Goal: Task Accomplishment & Management: Use online tool/utility

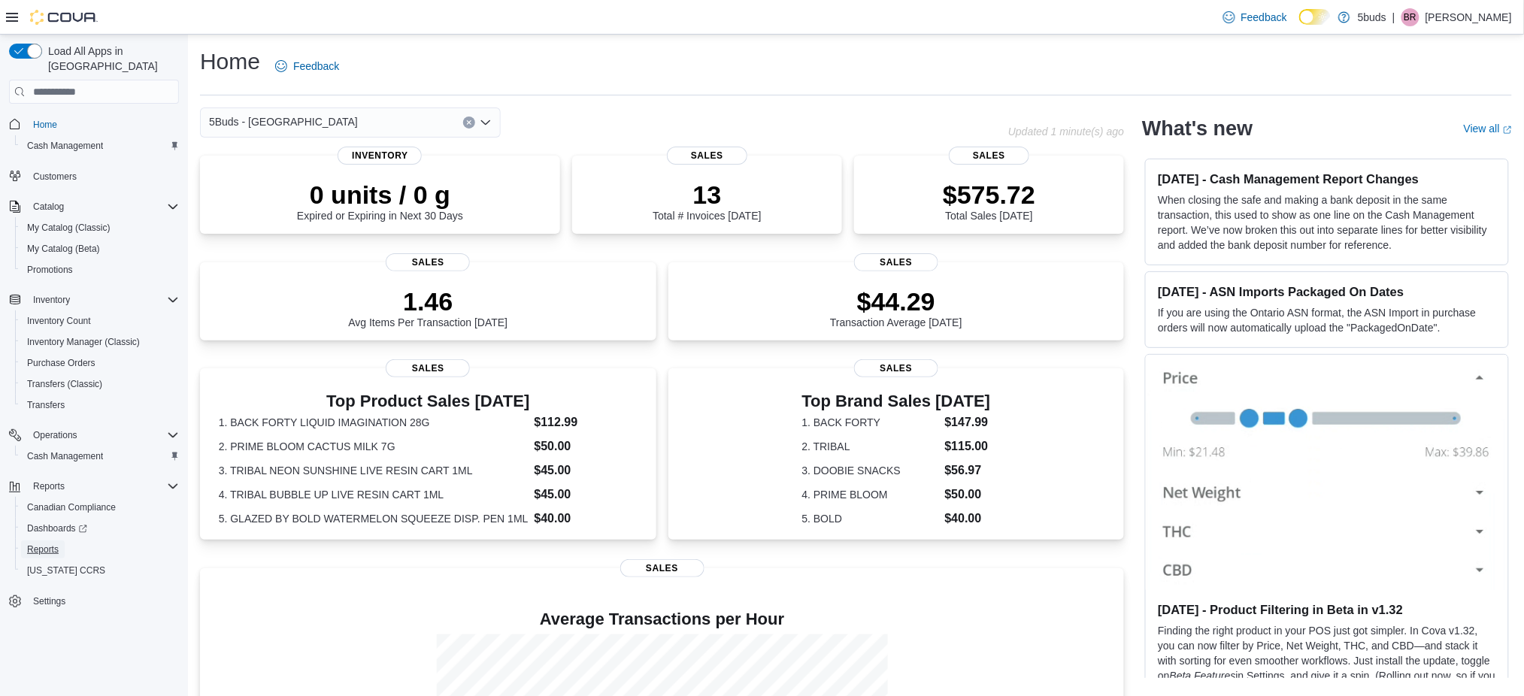
click at [38, 544] on span "Reports" at bounding box center [43, 550] width 32 height 12
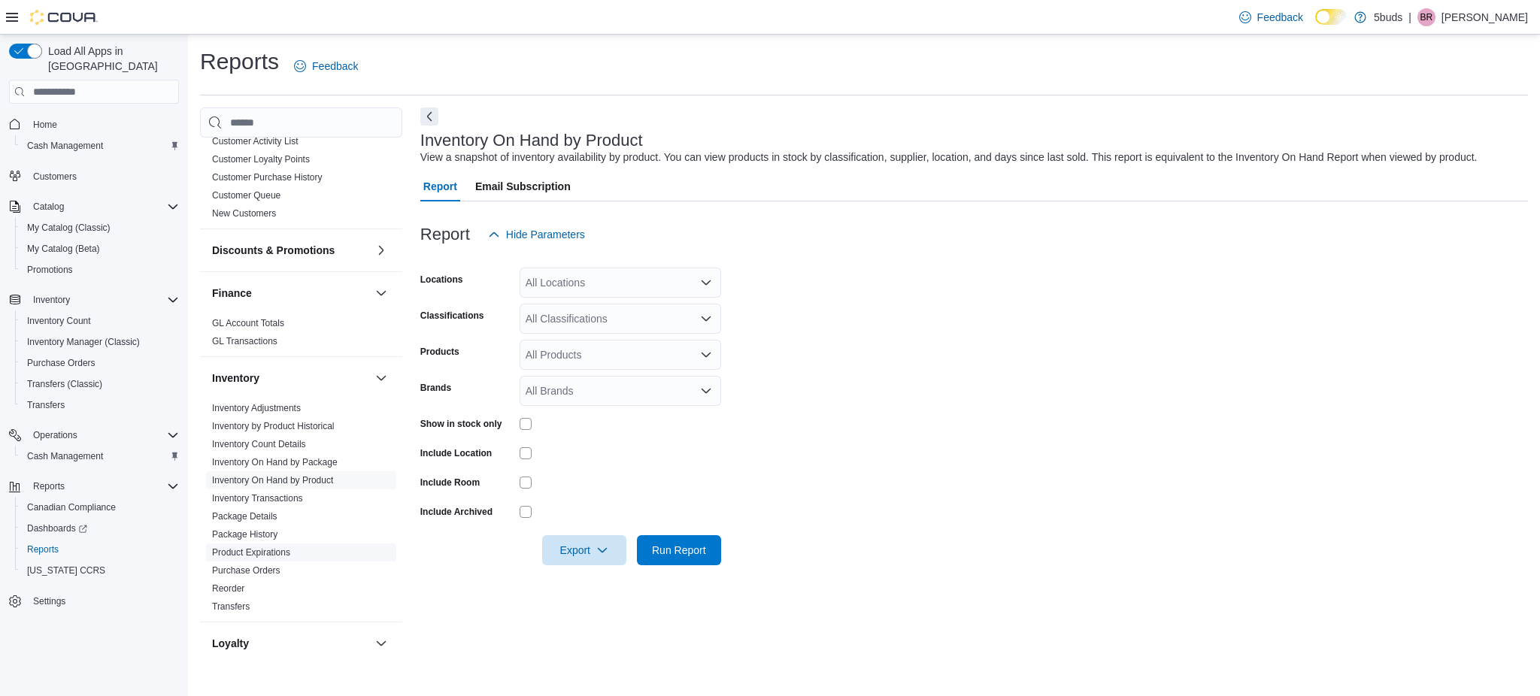
scroll to position [501, 0]
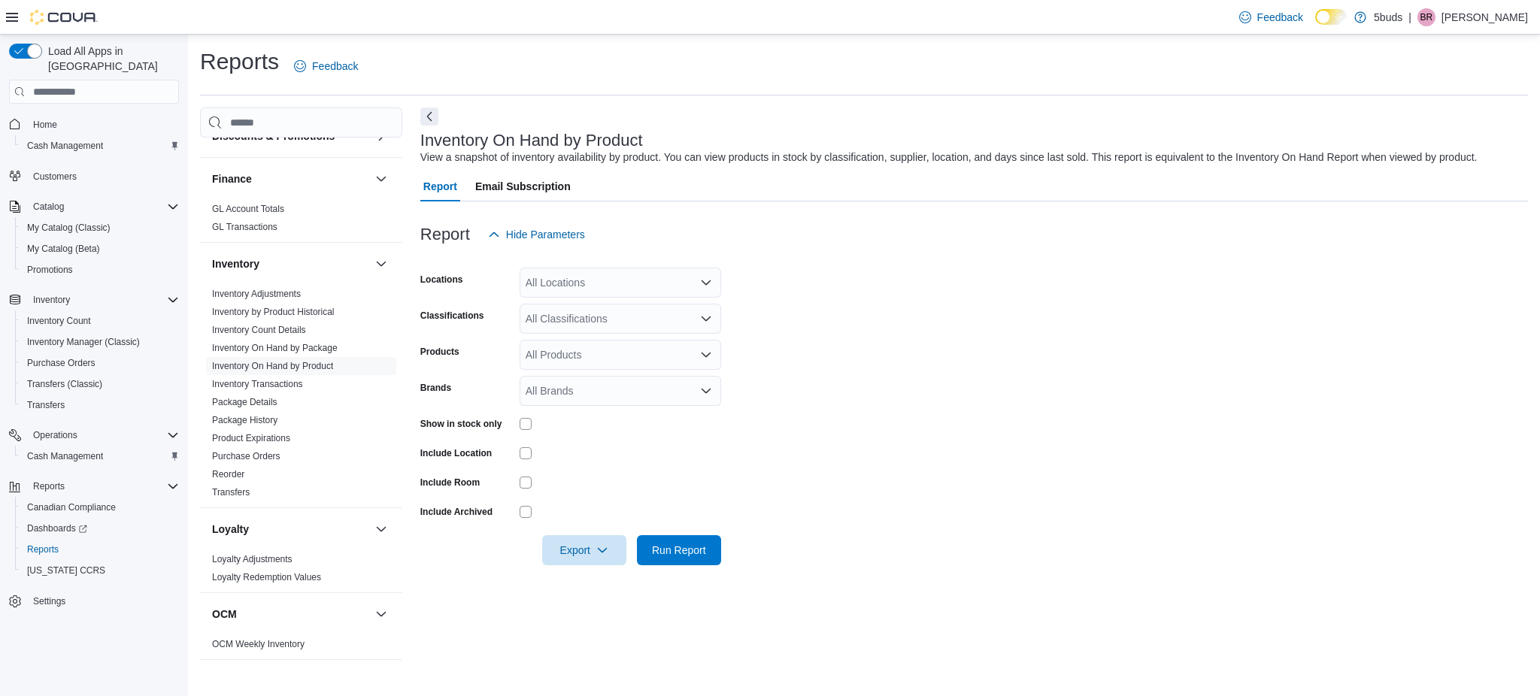
click at [575, 271] on div "All Locations" at bounding box center [621, 283] width 202 height 30
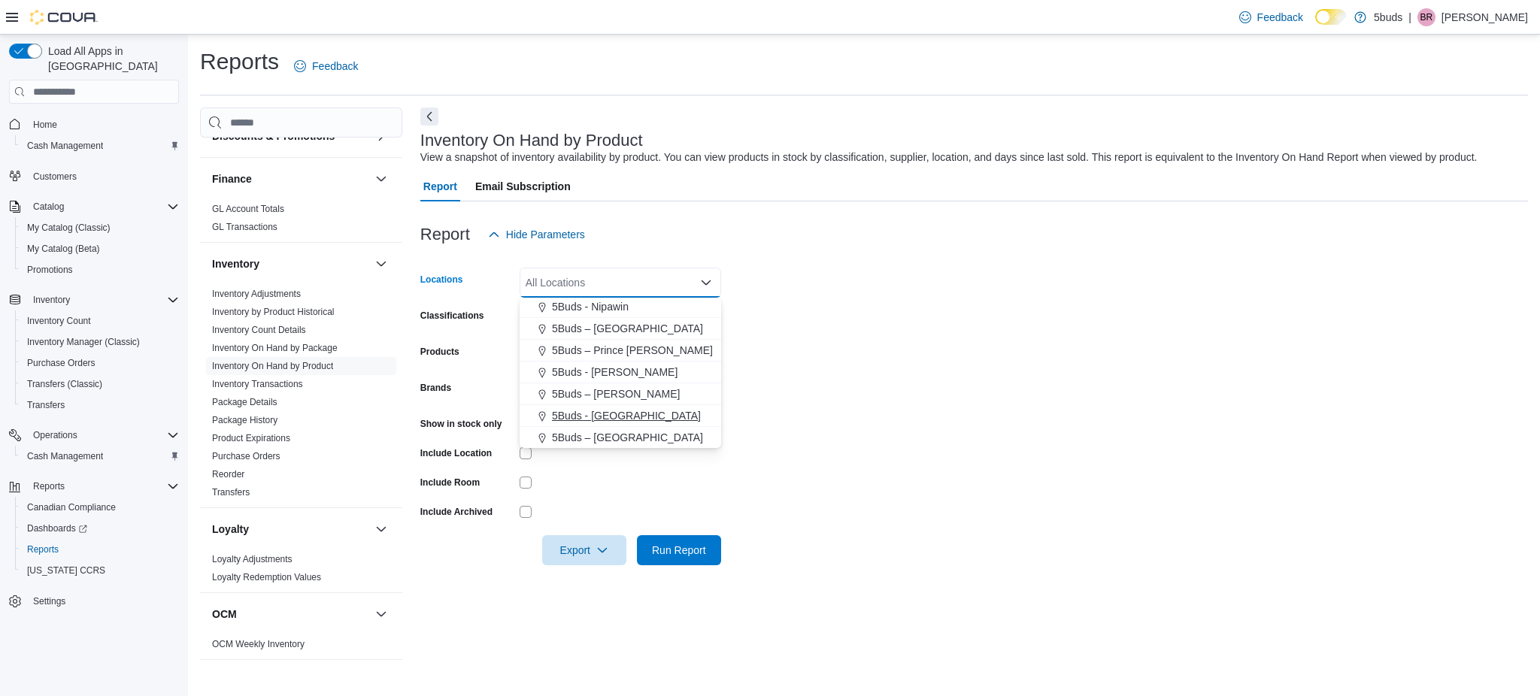
click at [612, 419] on span "5Buds - Weyburn" at bounding box center [626, 415] width 149 height 15
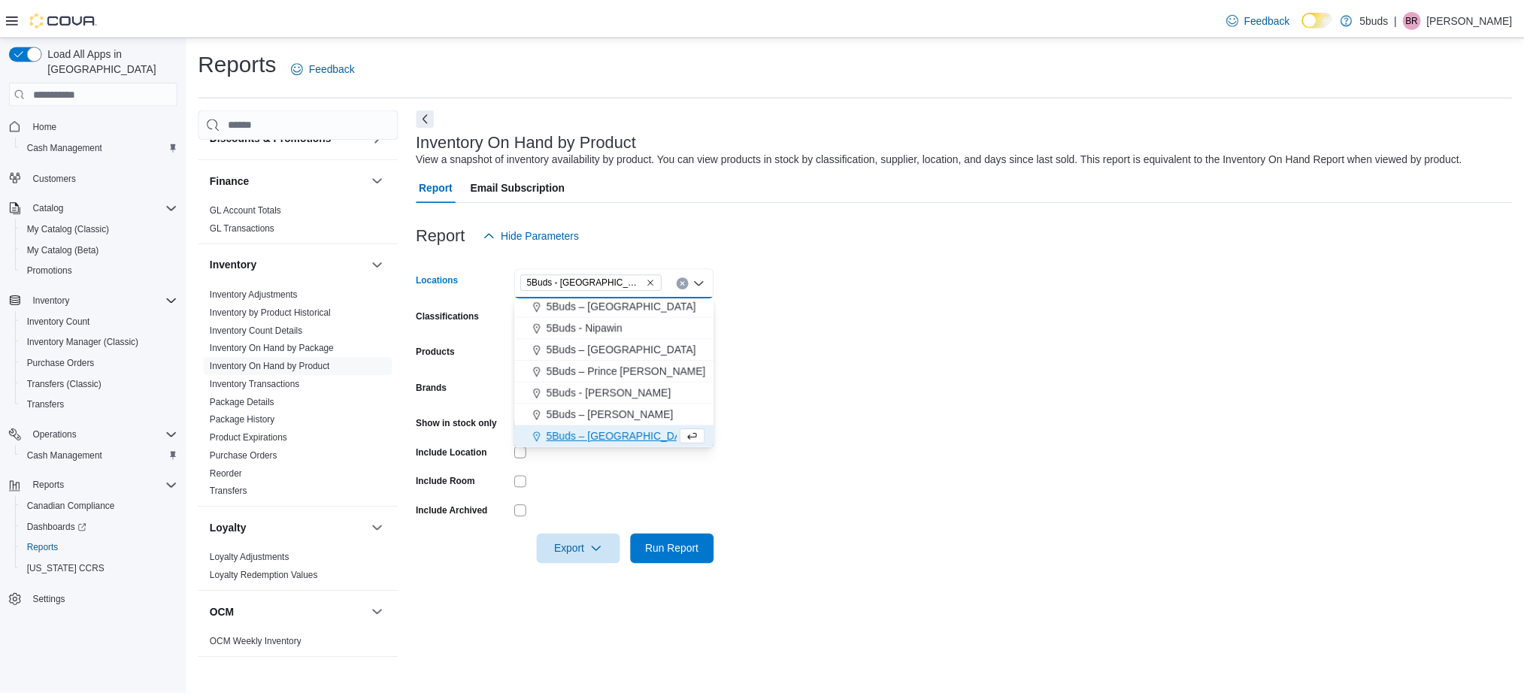
scroll to position [89, 0]
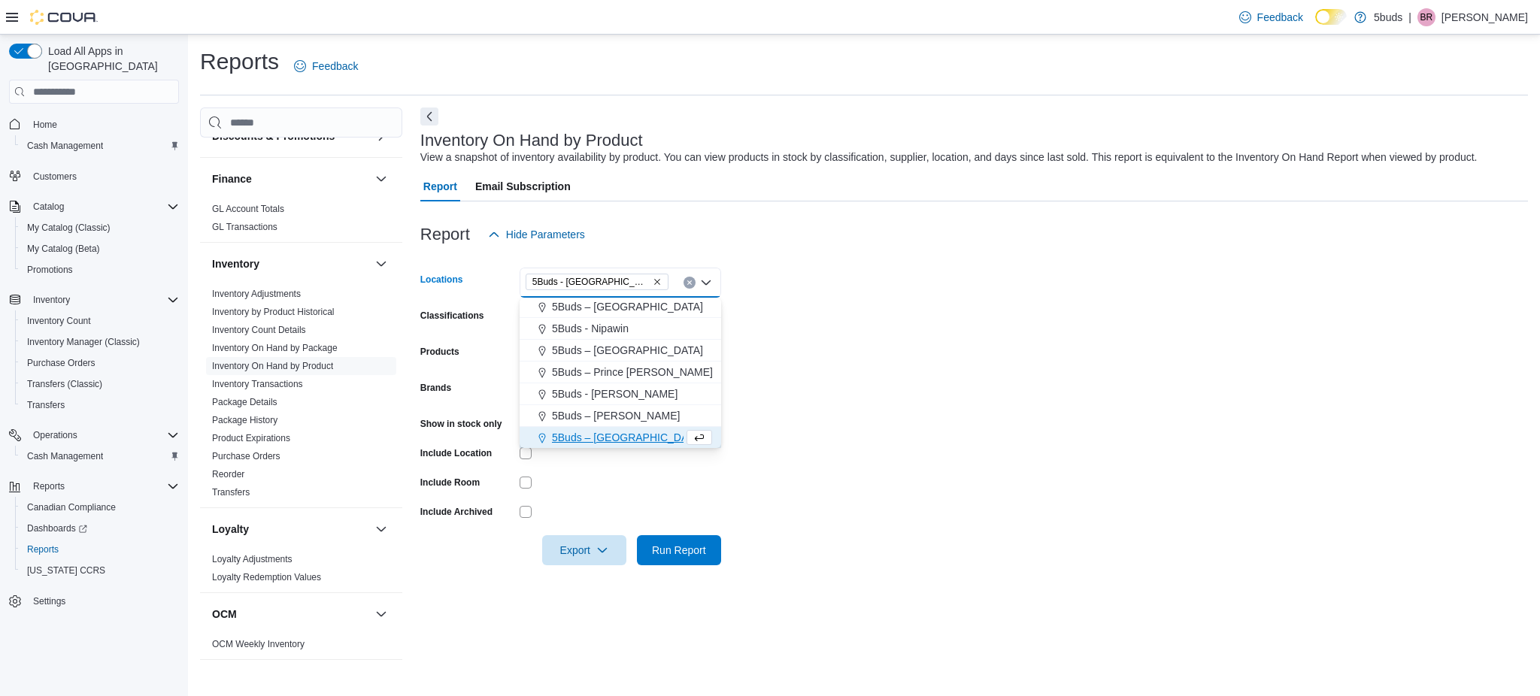
click at [807, 409] on form "Locations 5Buds - Weyburn Combo box. Selected. 5Buds - Weyburn. Press Backspace…" at bounding box center [974, 408] width 1108 height 316
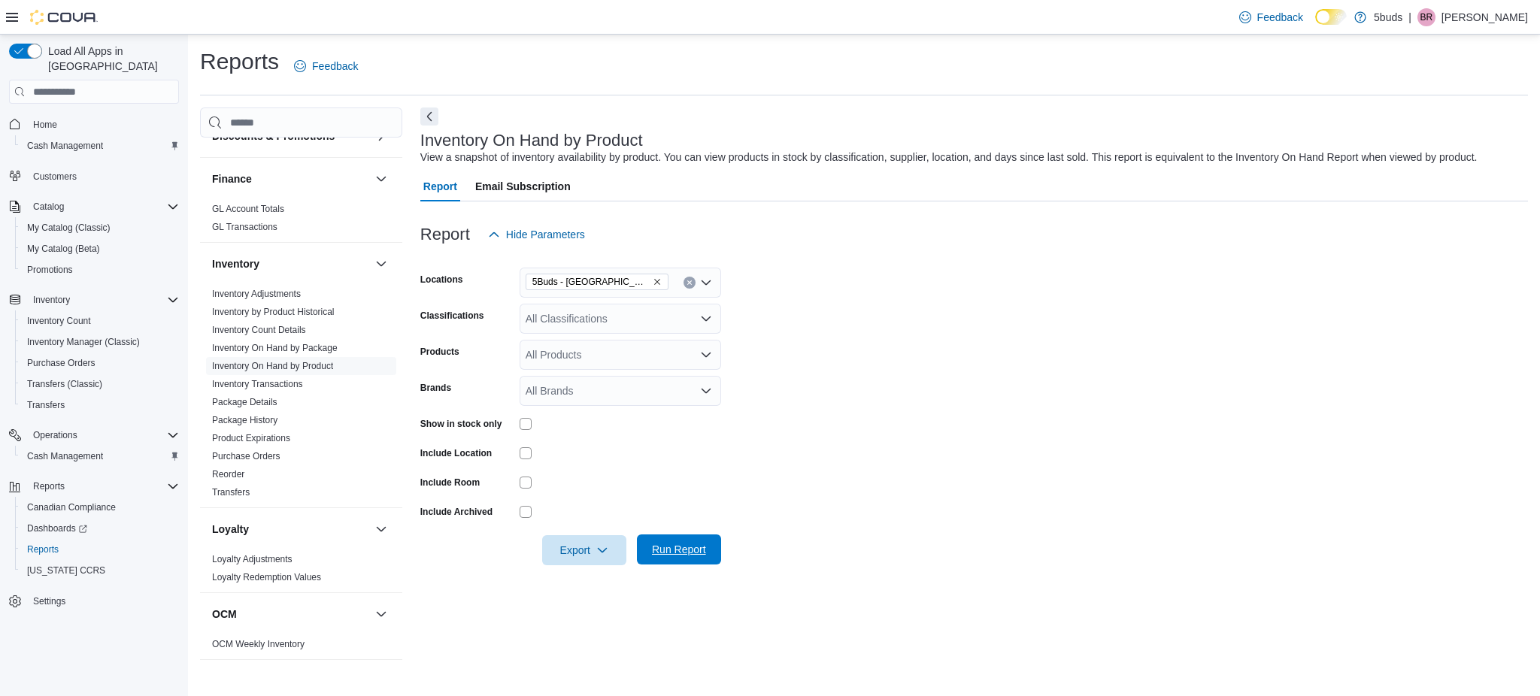
click at [702, 563] on span "Run Report" at bounding box center [679, 550] width 66 height 30
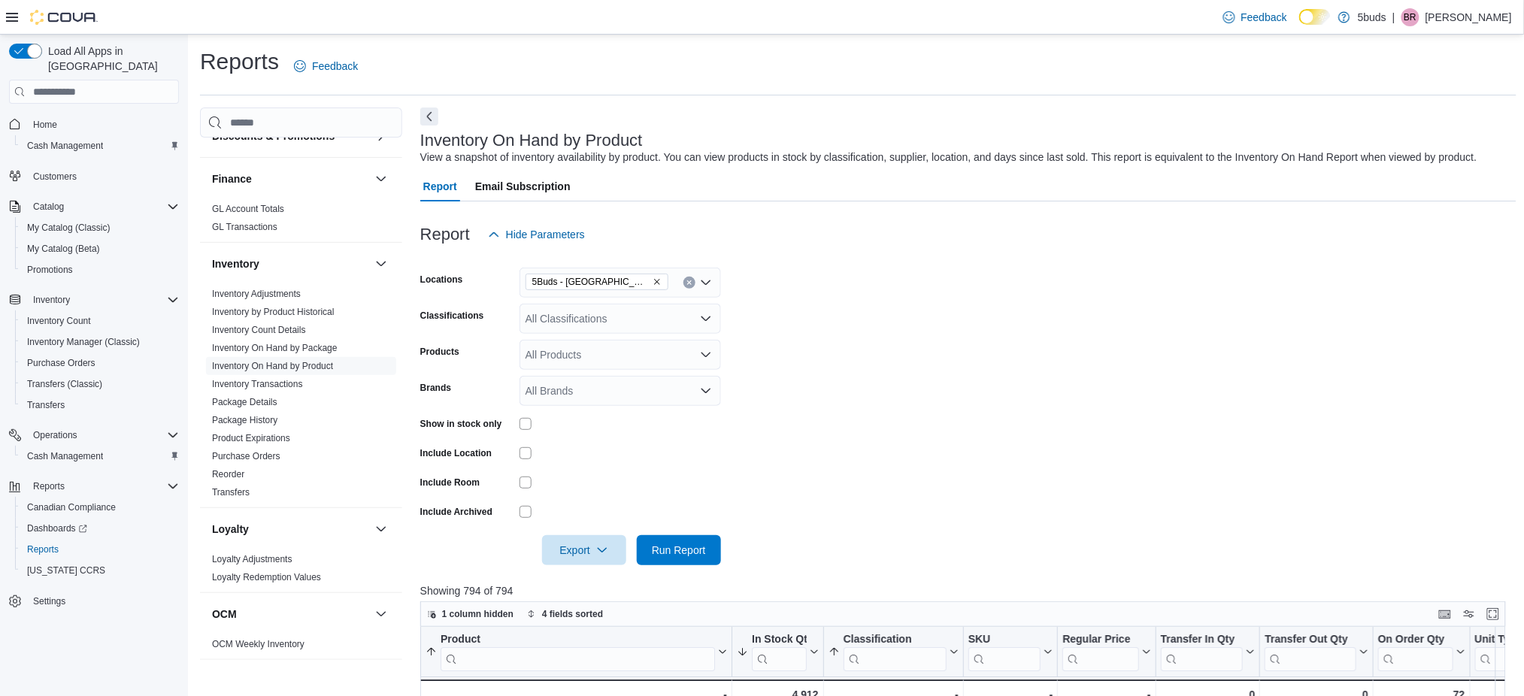
scroll to position [200, 0]
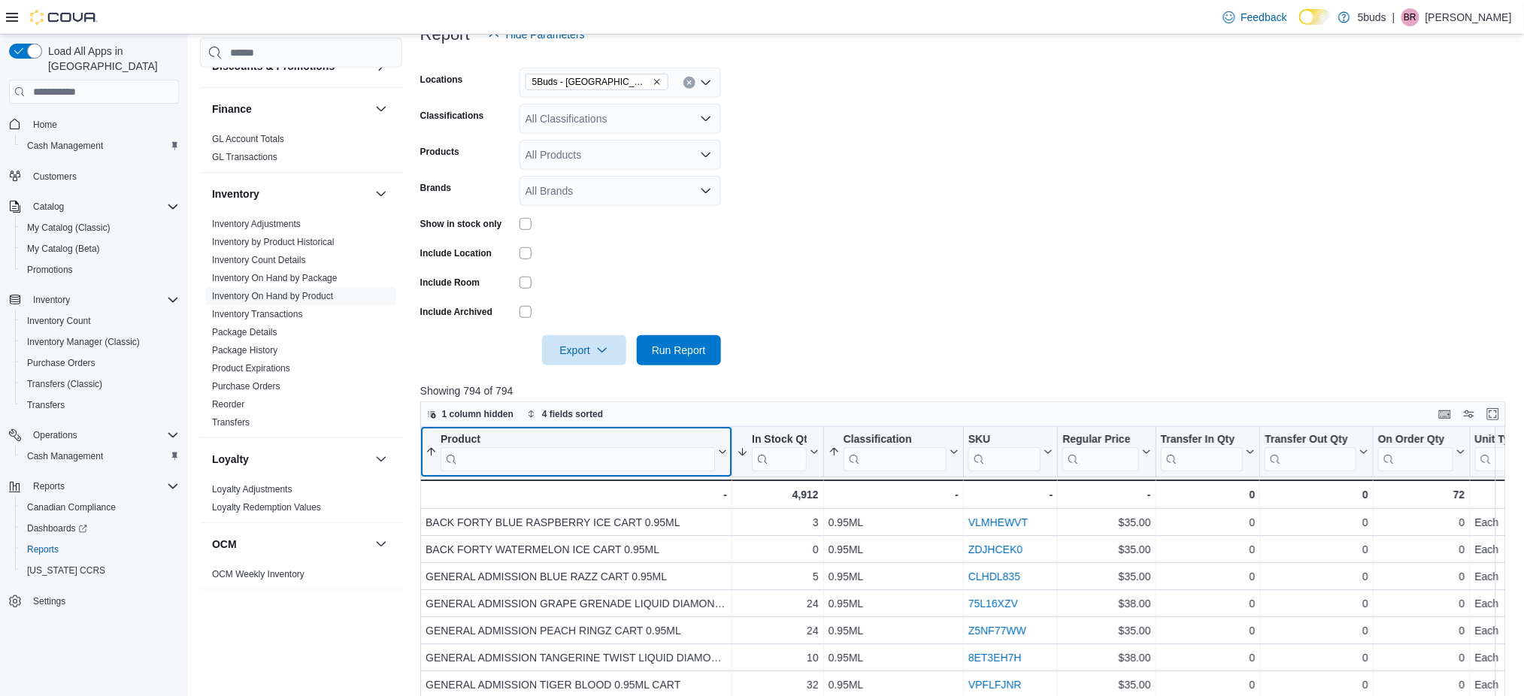
click at [516, 456] on input "search" at bounding box center [578, 459] width 274 height 24
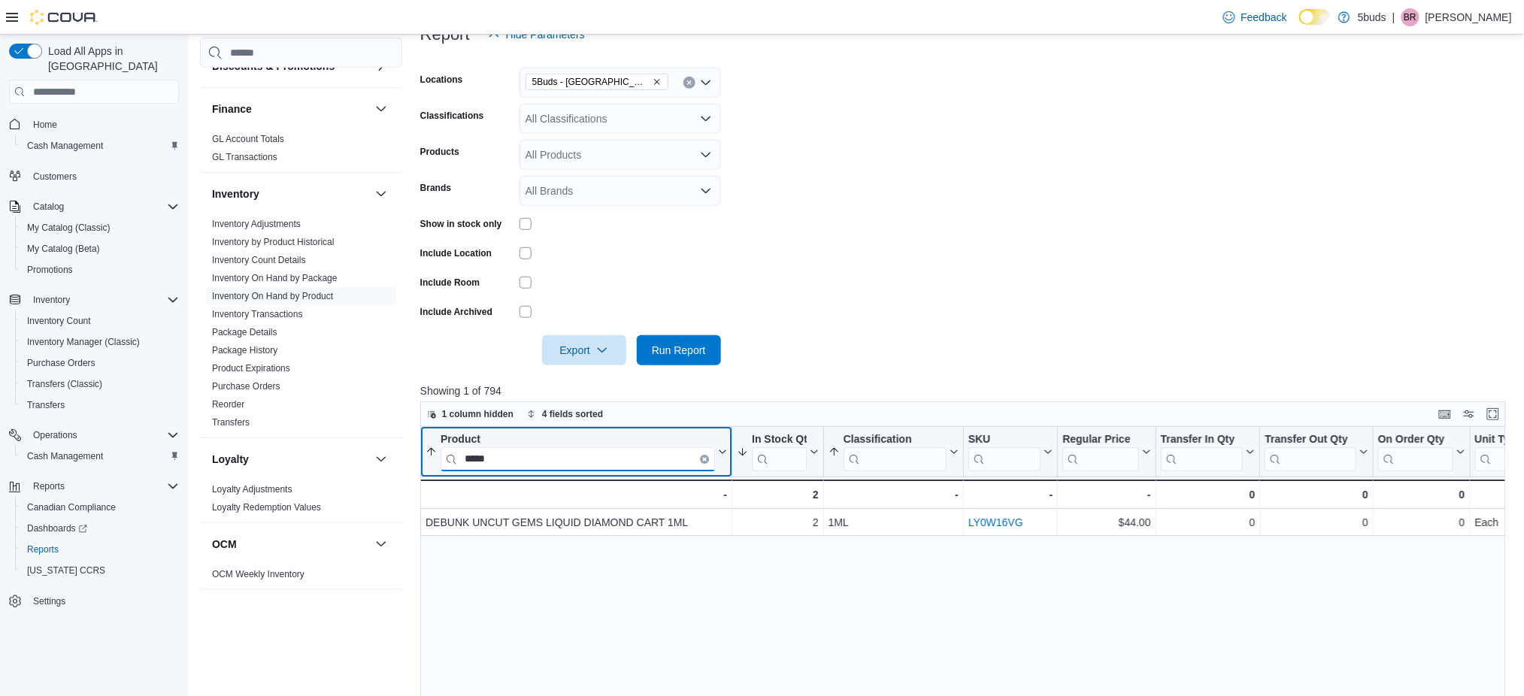
type input "*****"
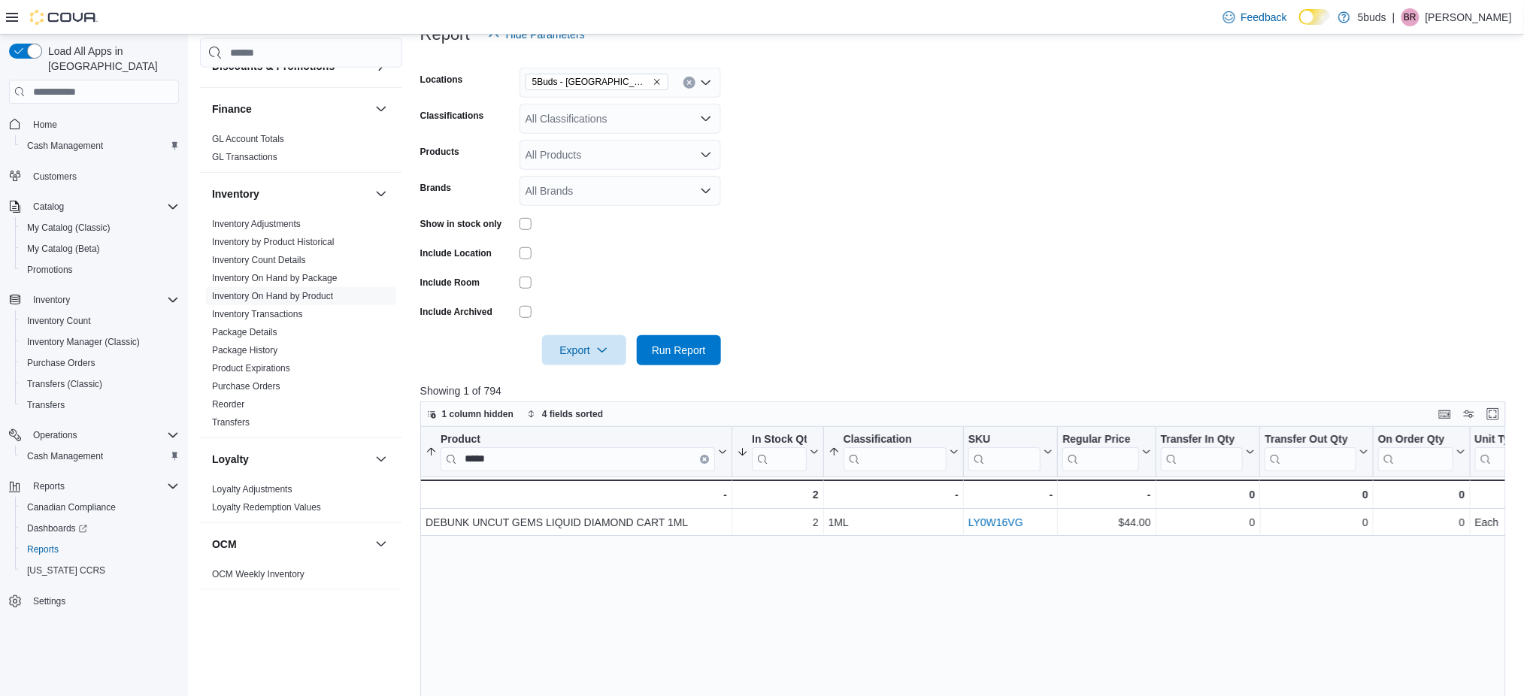
click at [1436, 18] on div "| BR Briannen Rubin" at bounding box center [1453, 17] width 120 height 18
click at [1421, 152] on span "Sign Out" at bounding box center [1416, 147] width 41 height 15
